Goal: Task Accomplishment & Management: Use online tool/utility

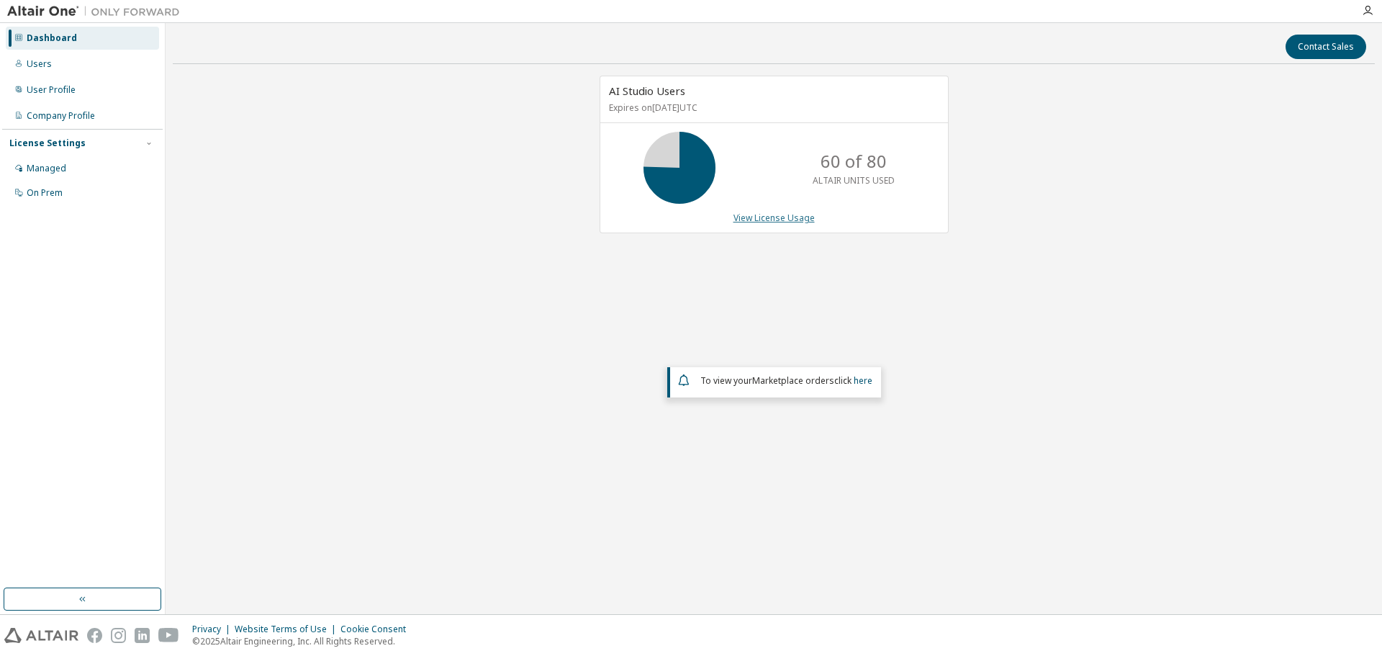
click at [754, 216] on link "View License Usage" at bounding box center [774, 218] width 81 height 12
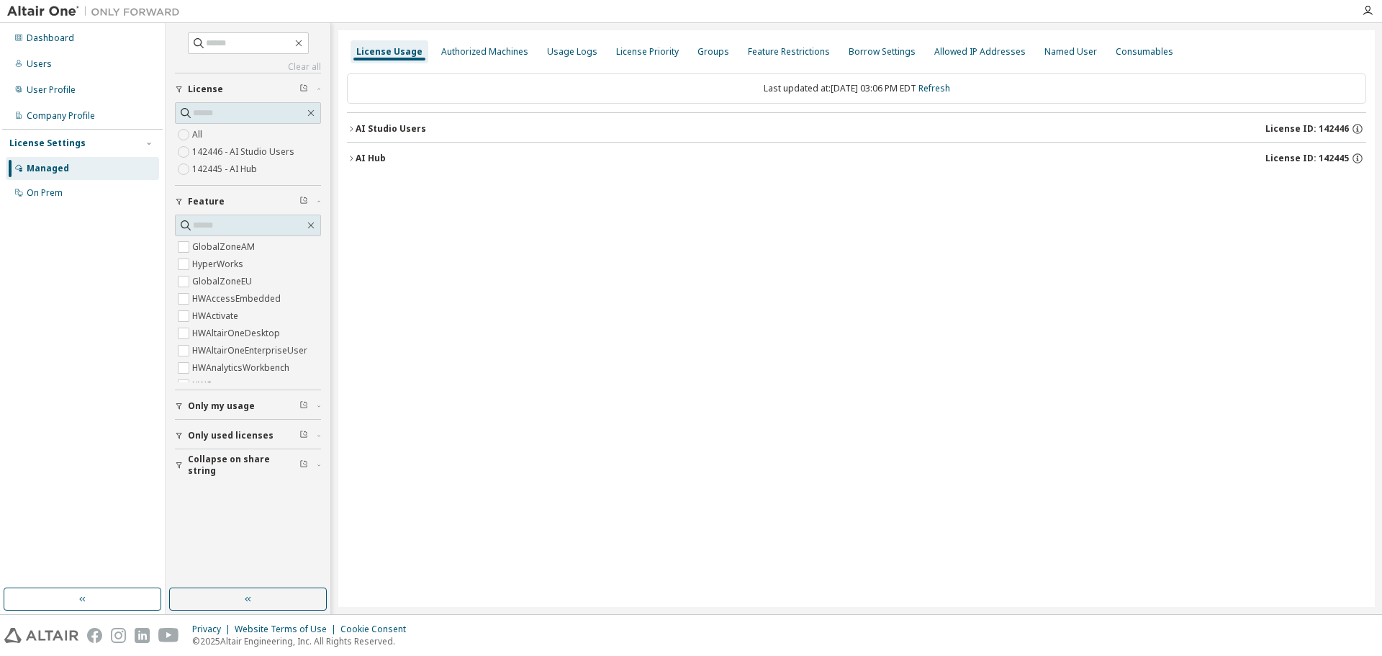
click at [354, 126] on icon "button" at bounding box center [351, 129] width 9 height 9
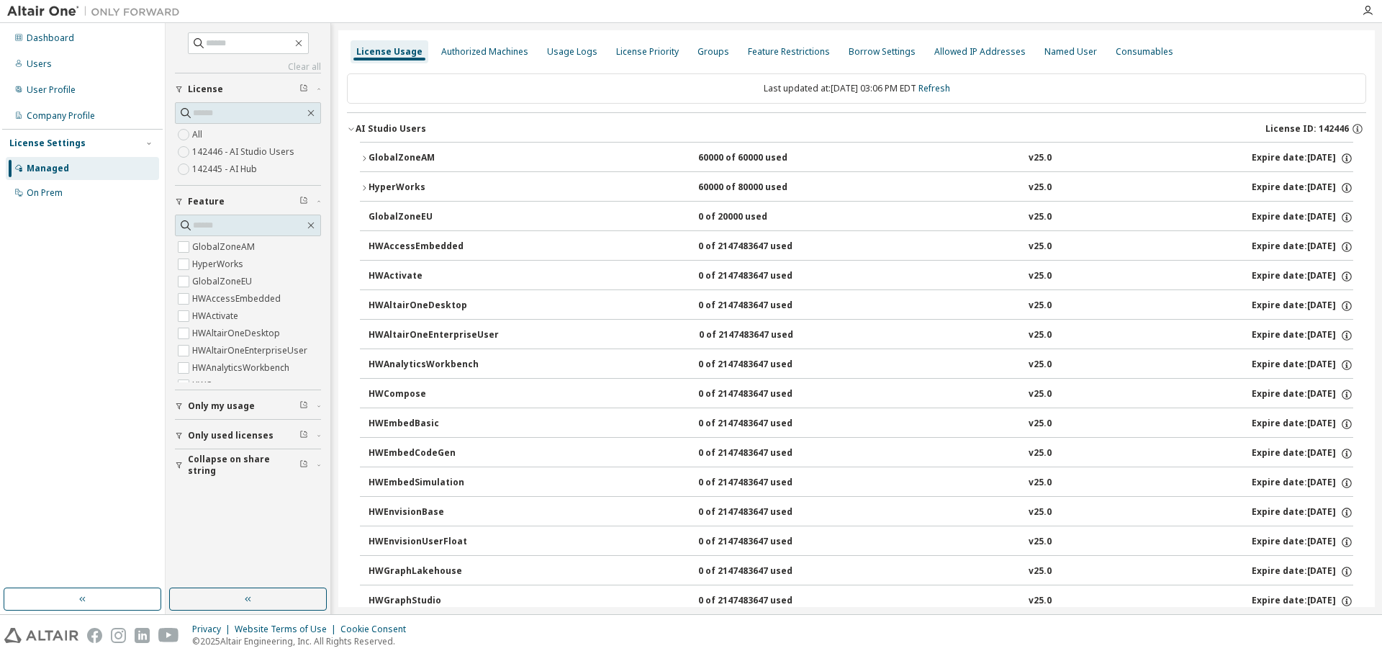
click at [367, 155] on icon "button" at bounding box center [364, 158] width 9 height 9
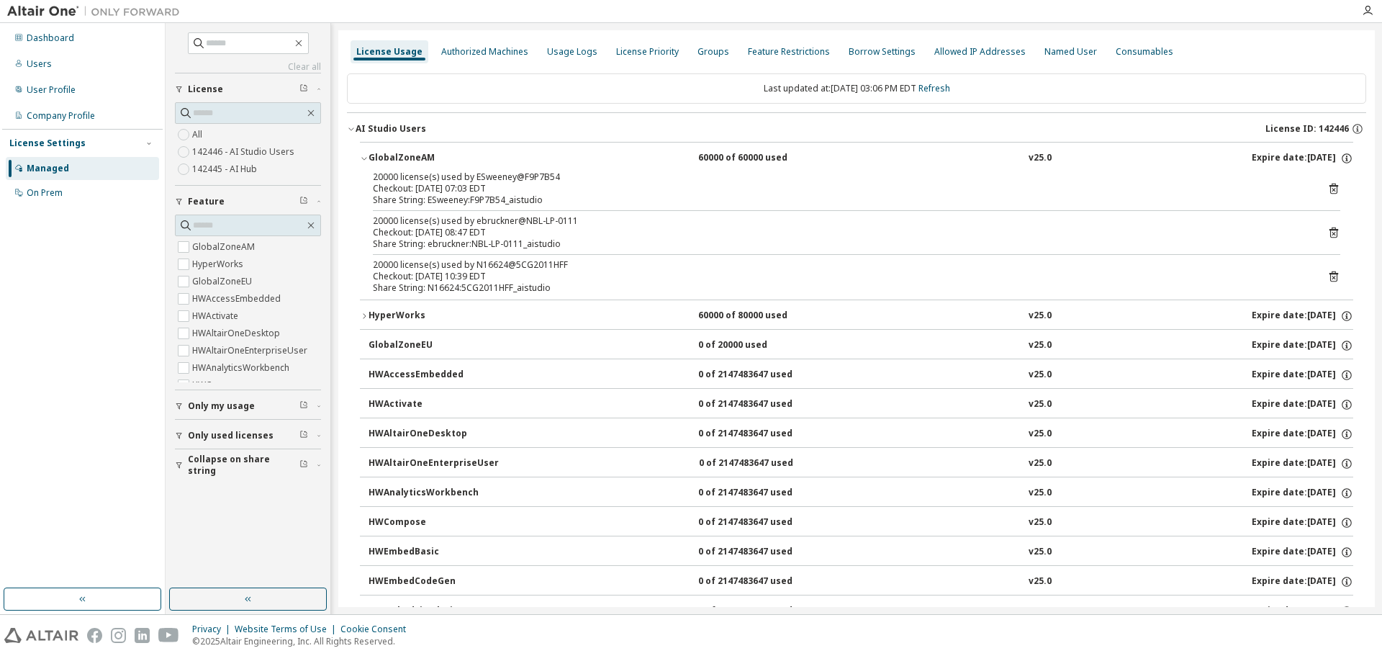
click at [552, 284] on div "Share String: N16624:5CG2011HFF_aistudio" at bounding box center [839, 288] width 933 height 12
